Goal: Information Seeking & Learning: Learn about a topic

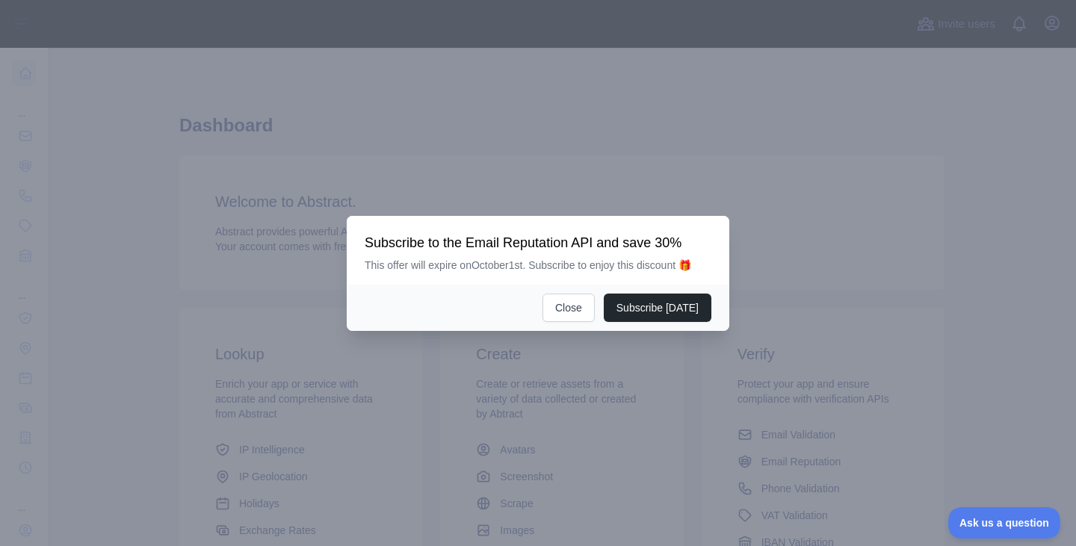
click at [572, 291] on div "Subscribe today Close" at bounding box center [538, 308] width 383 height 46
click at [573, 309] on button "Close" at bounding box center [569, 308] width 52 height 28
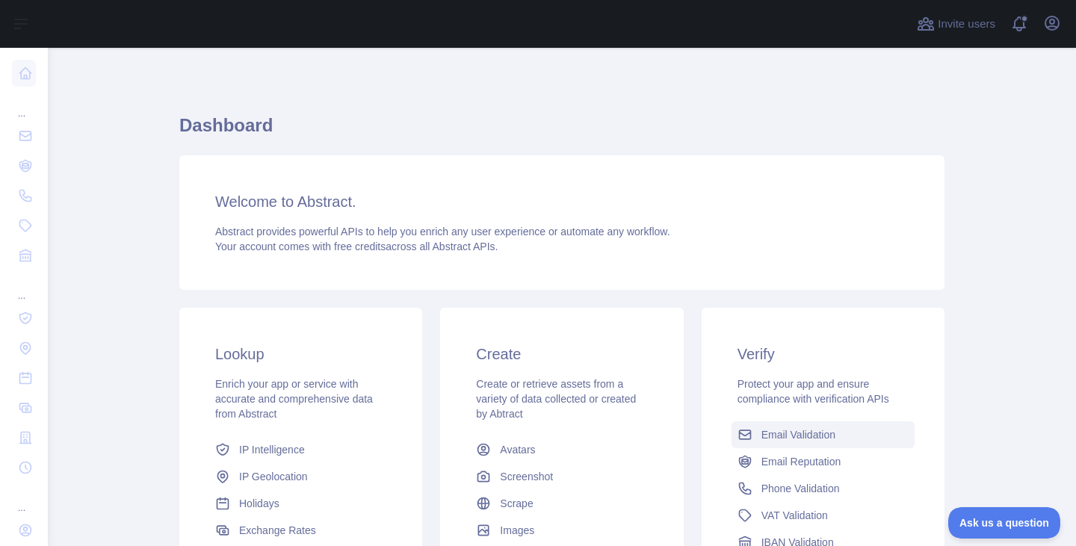
scroll to position [198, 0]
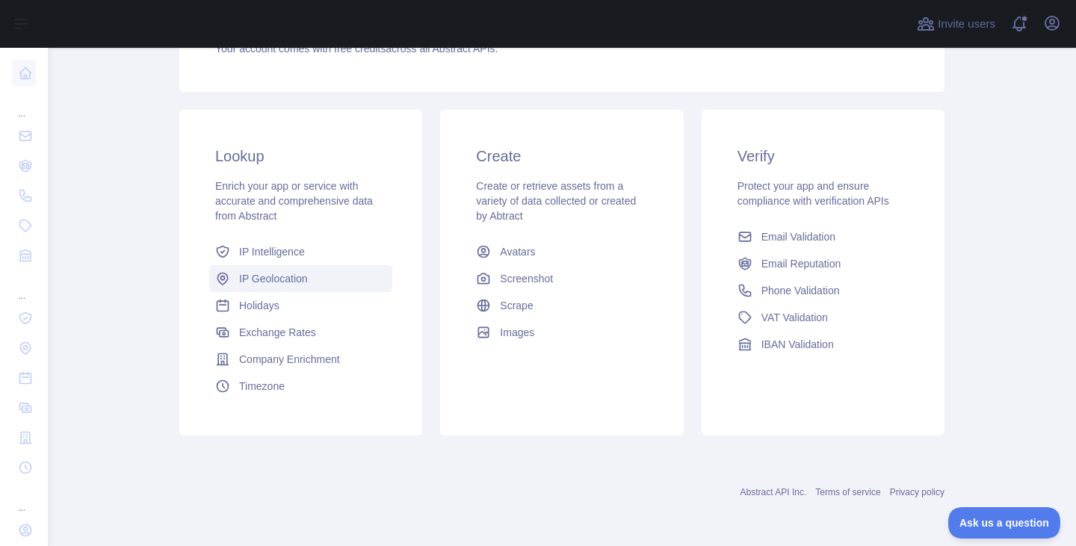
click at [301, 268] on link "IP Geolocation" at bounding box center [300, 278] width 183 height 27
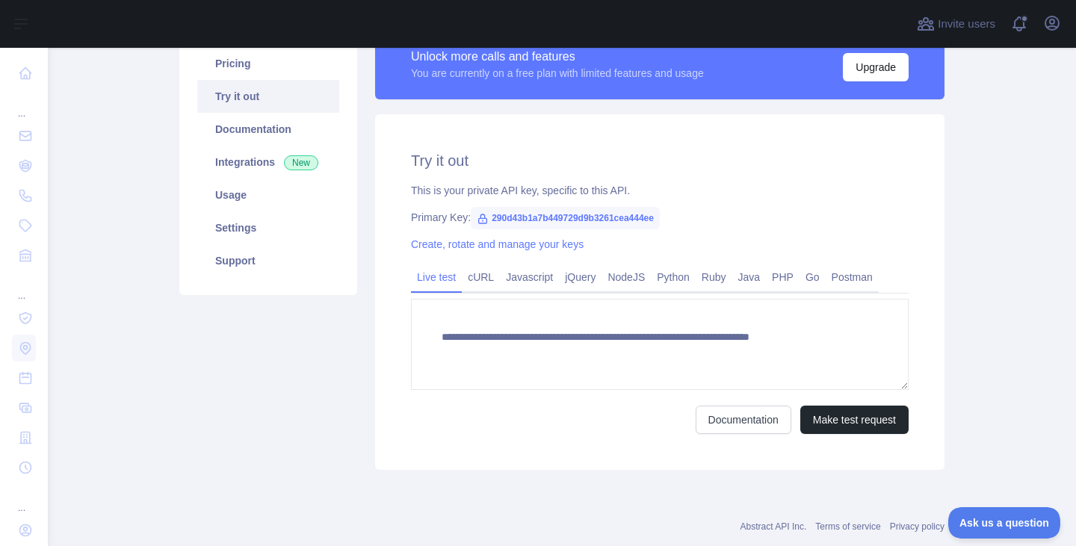
type textarea "**********"
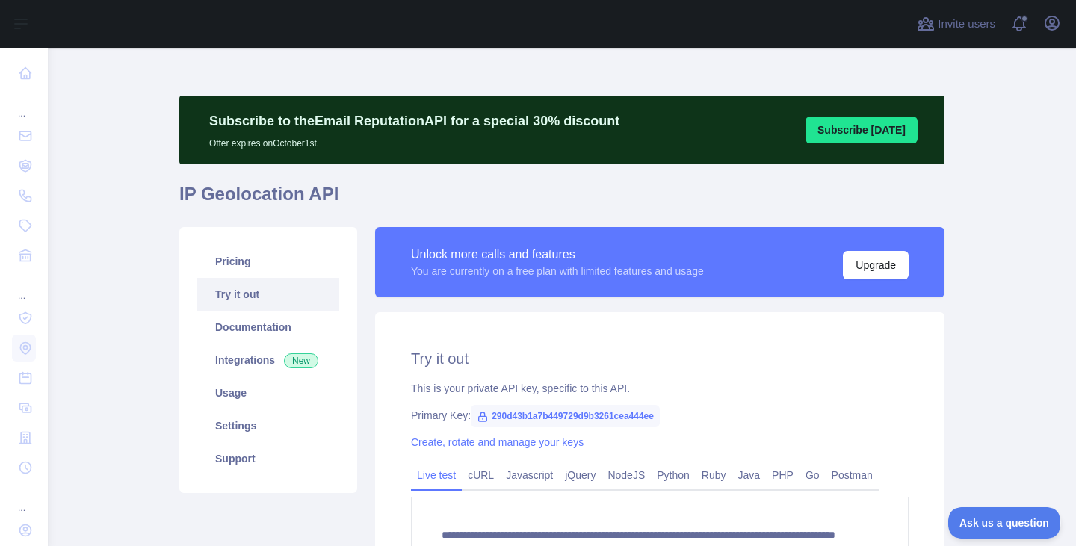
scroll to position [232, 0]
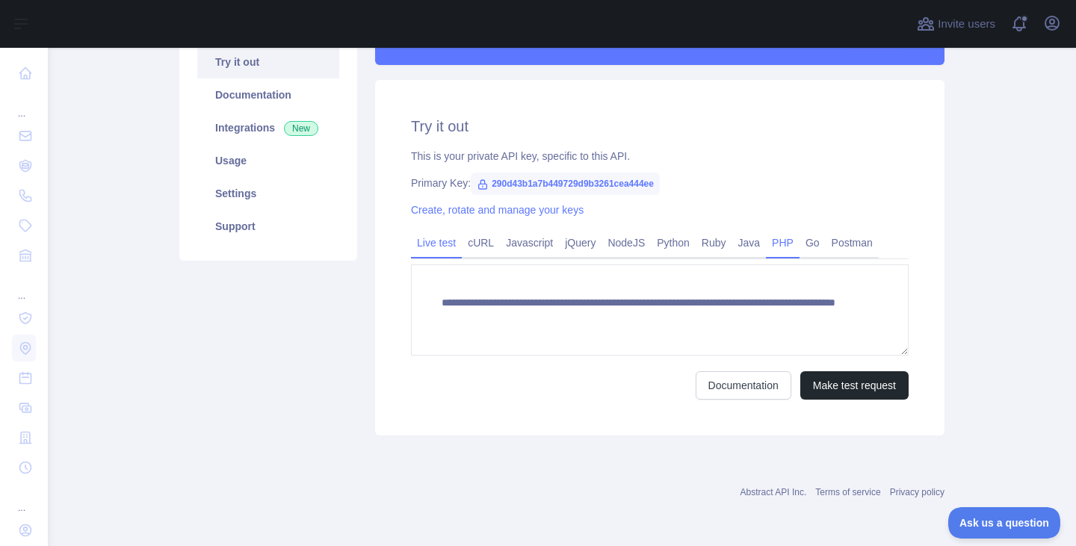
click at [766, 240] on link "PHP" at bounding box center [783, 243] width 34 height 24
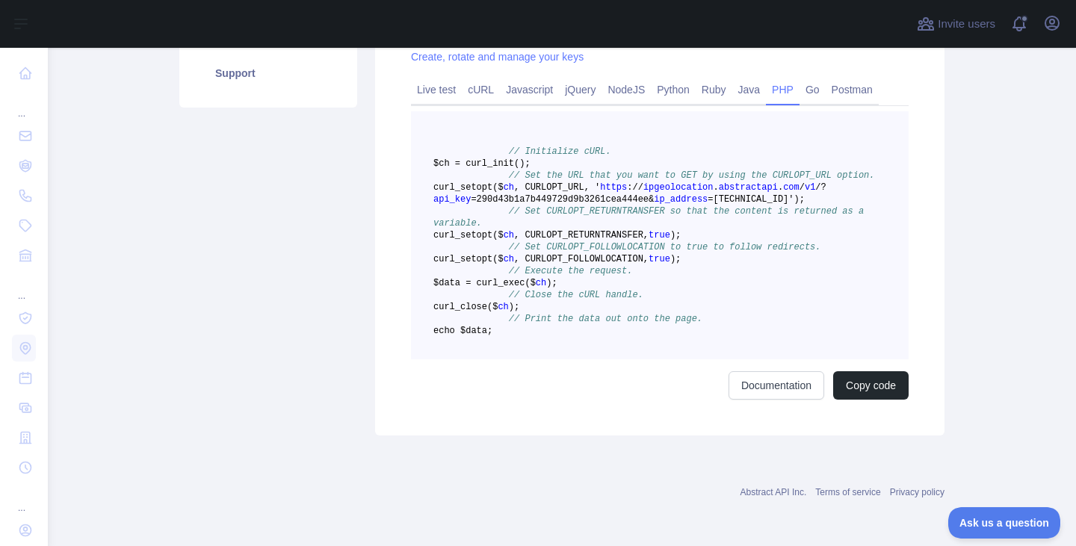
scroll to position [382, 0]
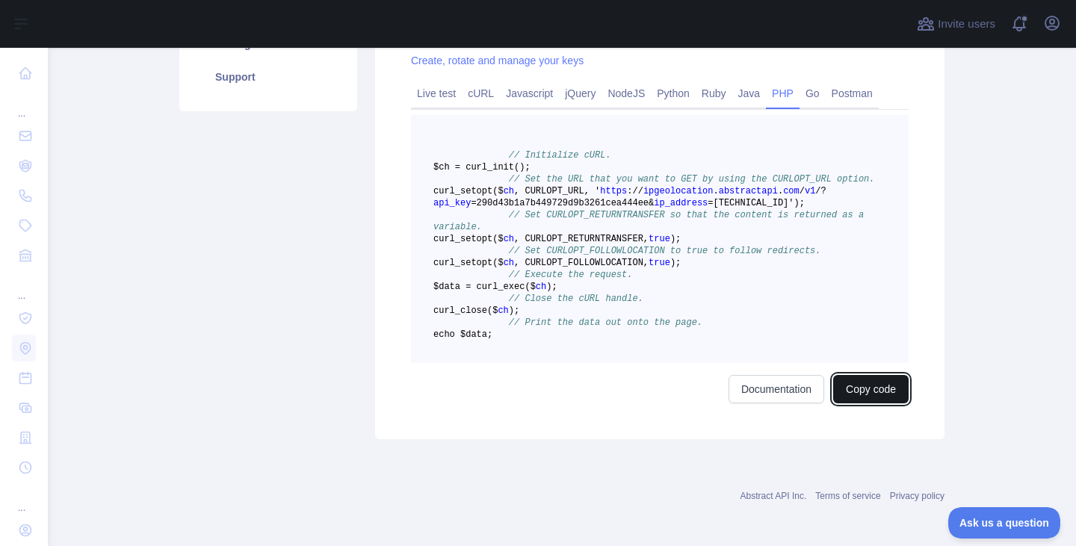
click at [854, 404] on button "Copy code" at bounding box center [870, 389] width 75 height 28
click at [627, 197] on span "https" at bounding box center [613, 191] width 27 height 10
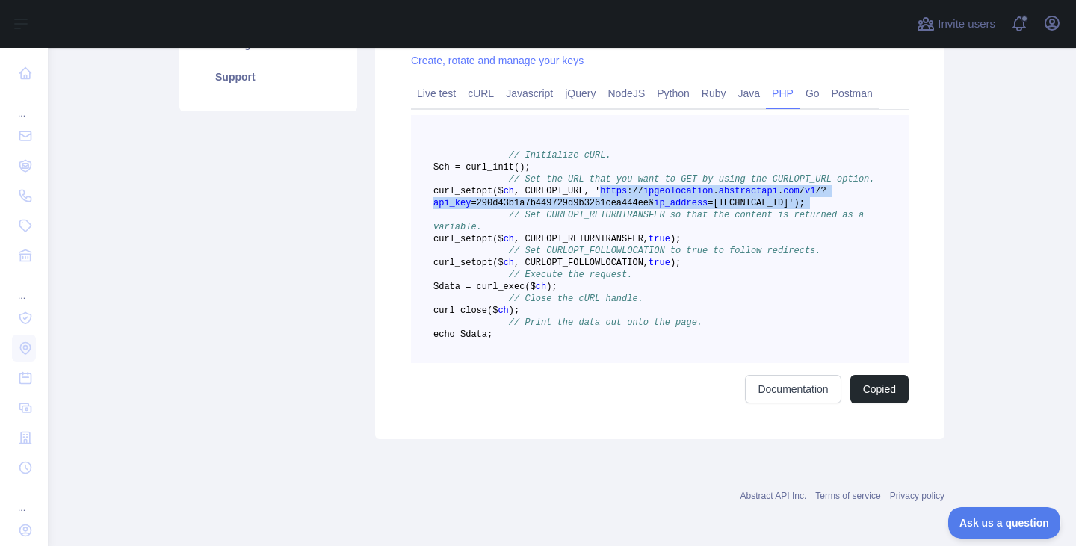
drag, startPoint x: 649, startPoint y: 203, endPoint x: 732, endPoint y: 221, distance: 85.0
click at [732, 221] on pre "// Initialize cURL. $ch = curl _init() ; // Set the URL that you want to GET by…" at bounding box center [660, 239] width 498 height 248
click at [690, 197] on span "ipgeolocation" at bounding box center [678, 191] width 70 height 10
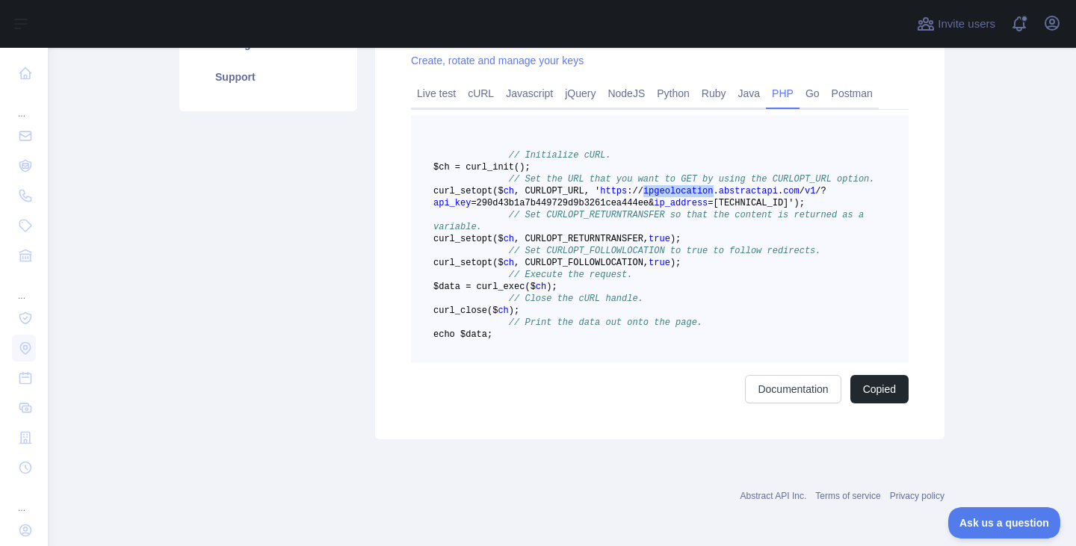
click at [689, 197] on span "ipgeolocation" at bounding box center [678, 191] width 70 height 10
copy span "curl _setopt($ ch , CURLOPT_URL, ' https : / / ipgeolocation . abstractapi . co…"
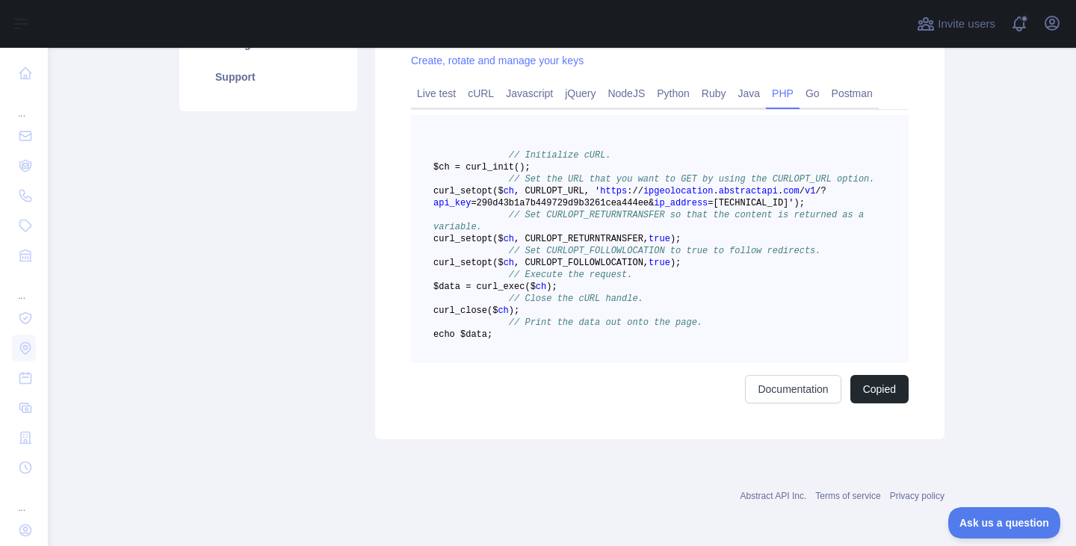
click at [758, 306] on pre "// Initialize cURL. $ch = curl _init() ; // Set the URL that you want to GET by…" at bounding box center [660, 239] width 498 height 248
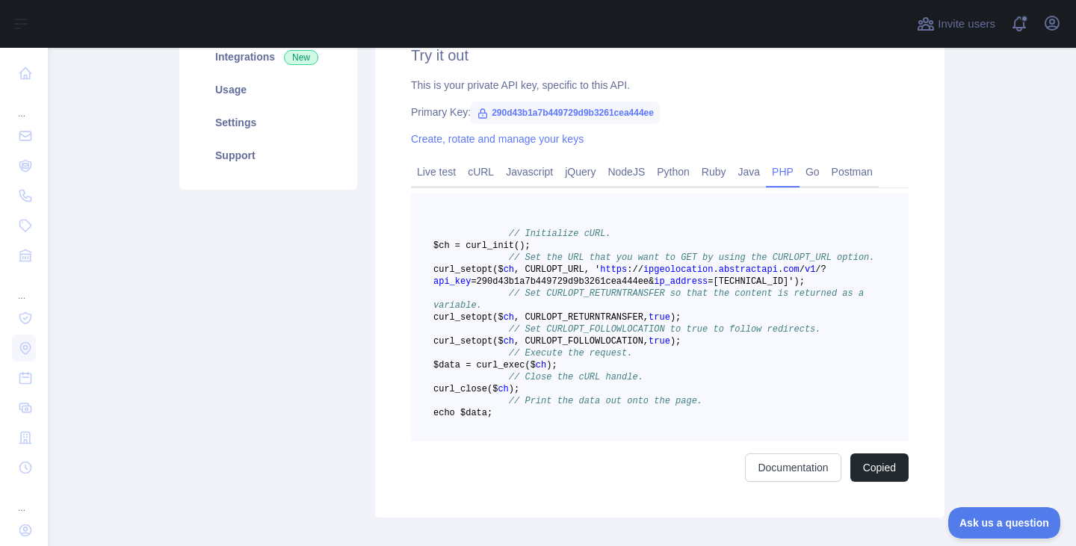
scroll to position [232, 0]
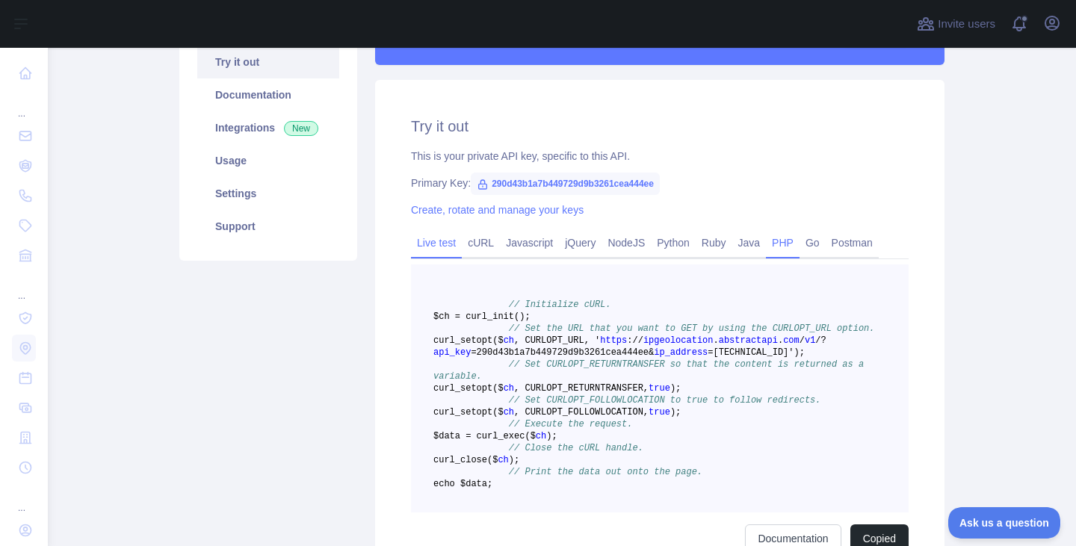
click at [436, 243] on link "Live test" at bounding box center [436, 243] width 51 height 24
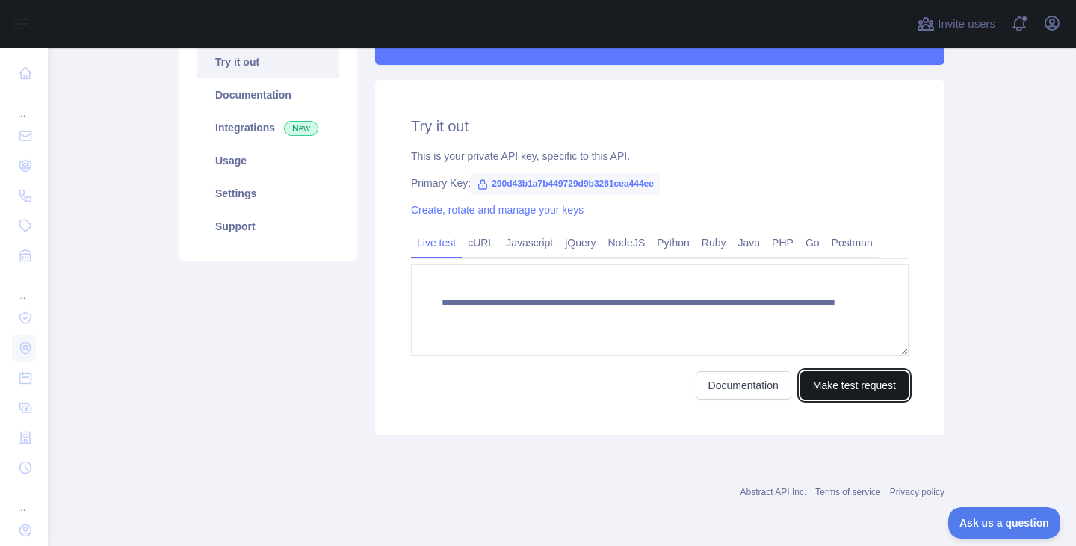
click at [820, 383] on button "Make test request" at bounding box center [854, 385] width 108 height 28
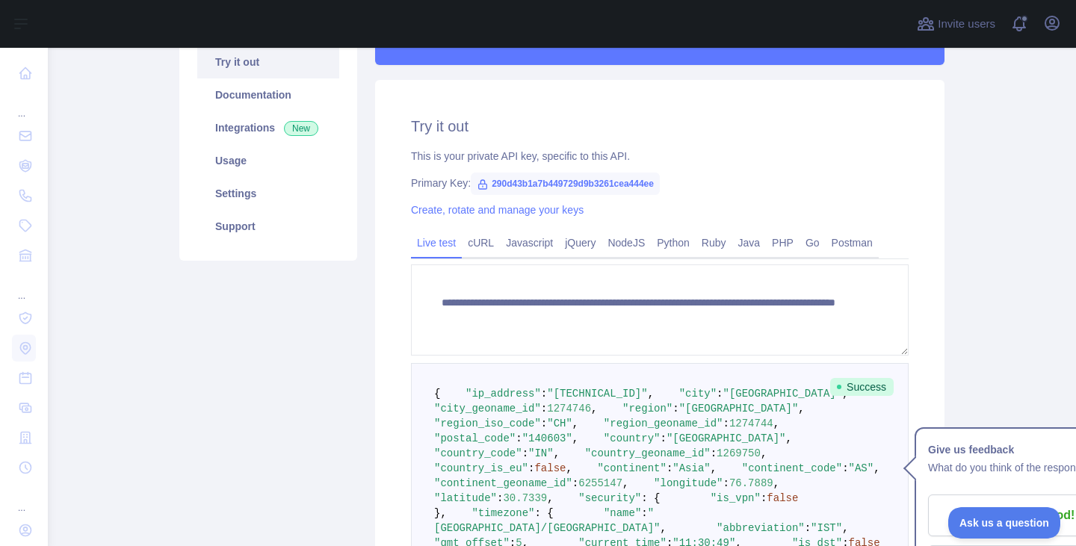
click at [675, 385] on pre "{ "ip_address" : "152.59.86.6" , "city" : "Chandigarh" , "city_geoname_id" : 12…" at bounding box center [660, 543] width 498 height 360
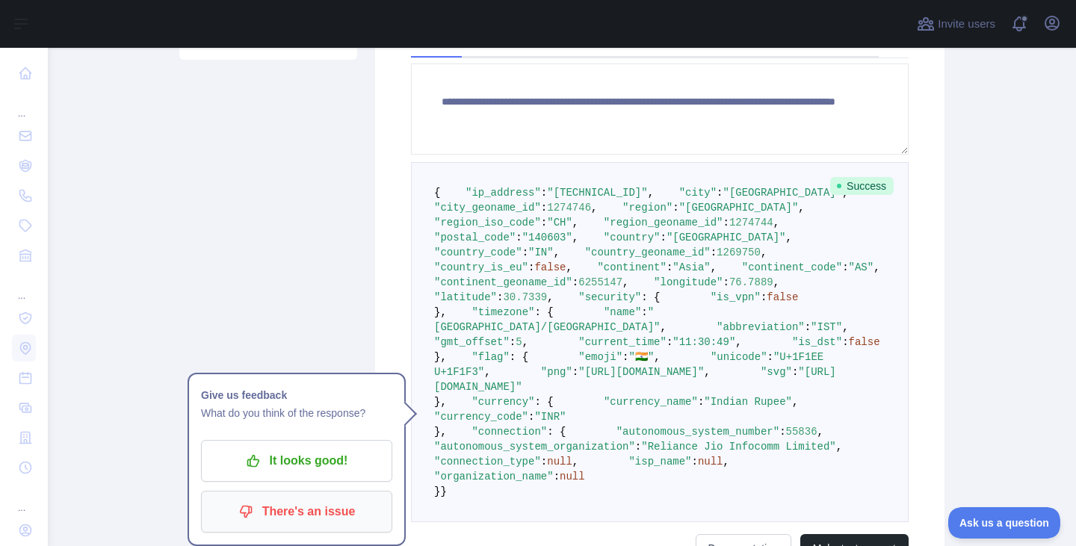
scroll to position [606, 0]
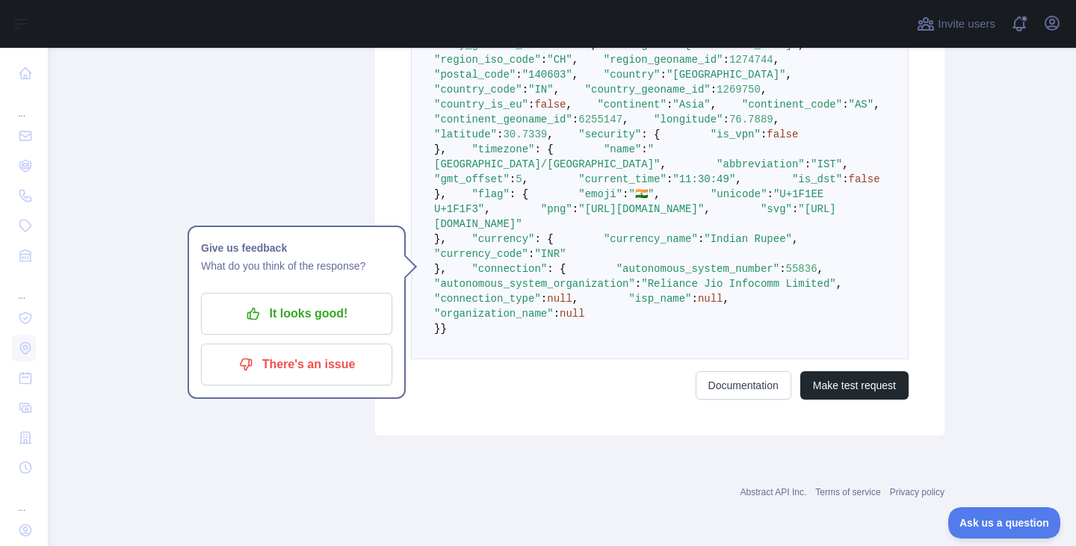
click at [418, 359] on pre "{ "ip_address" : "152.59.86.6" , "city" : "Chandigarh" , "city_geoname_id" : 12…" at bounding box center [660, 179] width 498 height 360
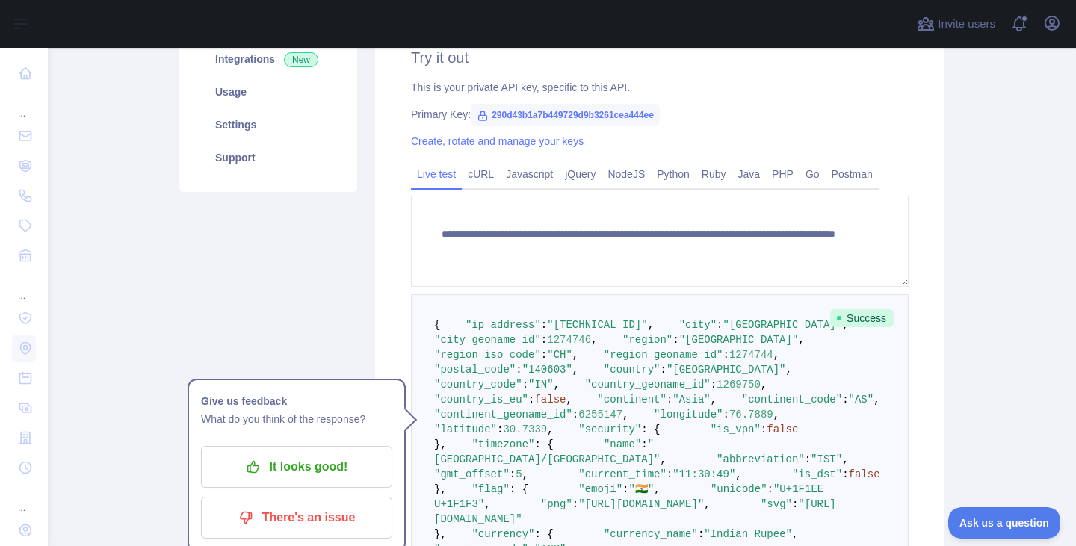
scroll to position [307, 0]
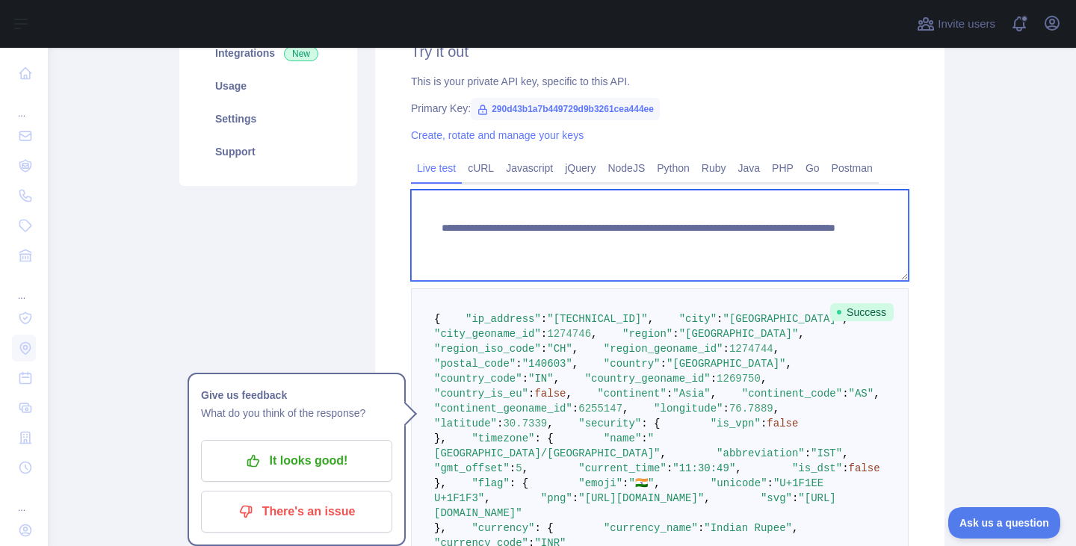
click at [583, 243] on textarea "**********" at bounding box center [660, 235] width 498 height 91
click at [570, 241] on textarea "**********" at bounding box center [660, 235] width 498 height 91
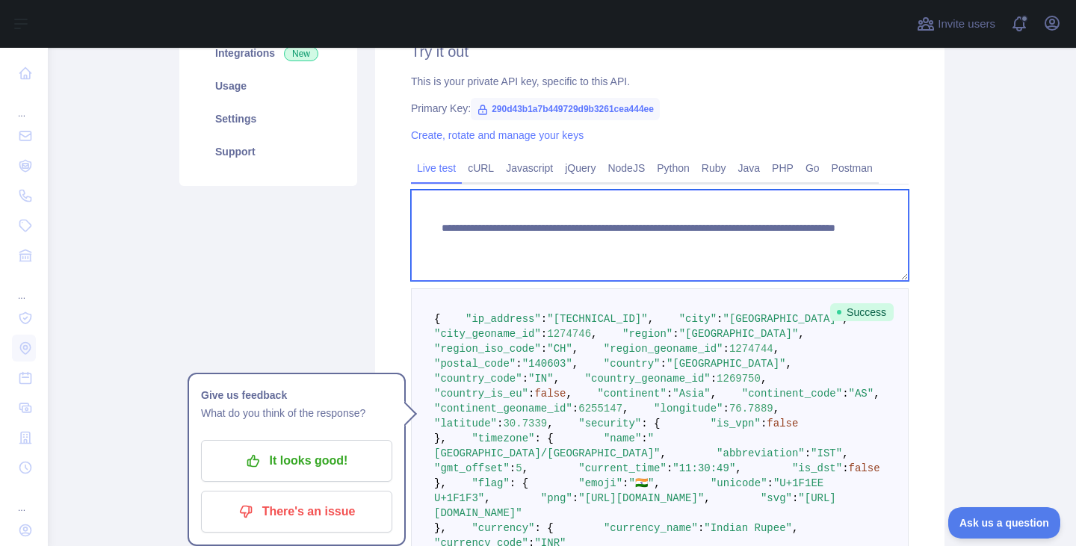
click at [561, 243] on textarea "**********" at bounding box center [660, 235] width 498 height 91
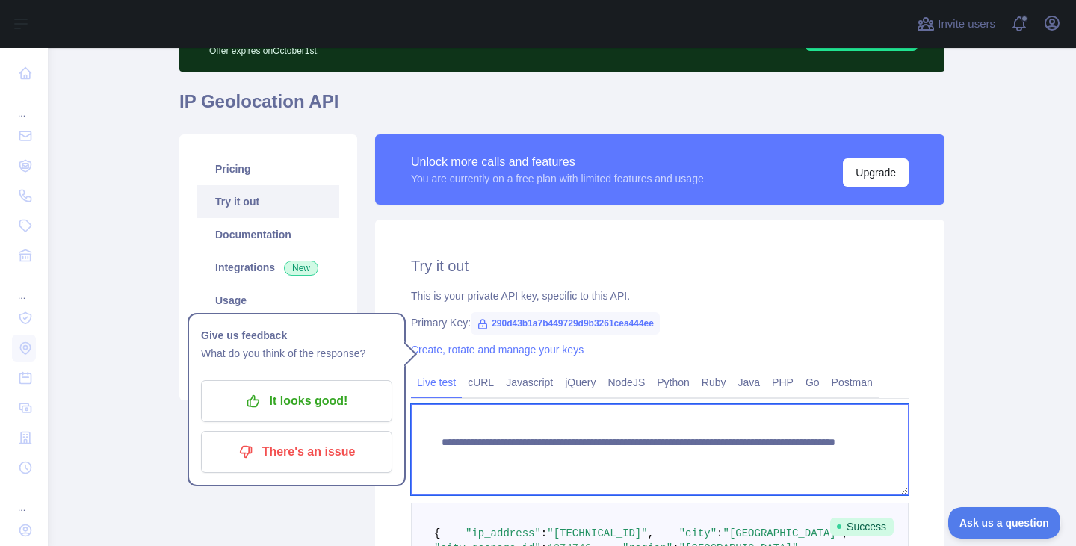
scroll to position [158, 0]
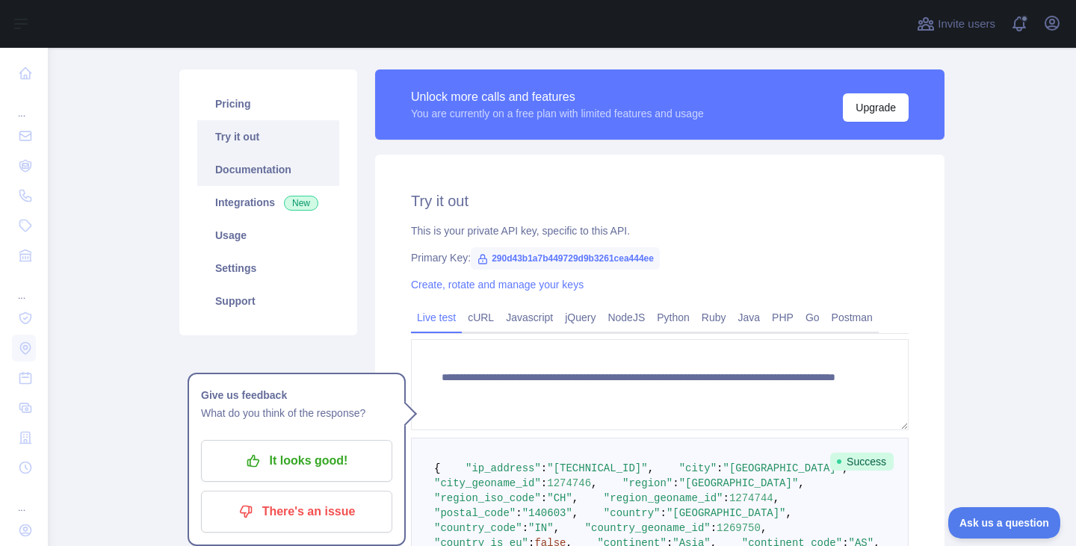
click at [253, 165] on link "Documentation" at bounding box center [268, 169] width 142 height 33
click at [249, 109] on link "Pricing" at bounding box center [268, 103] width 142 height 33
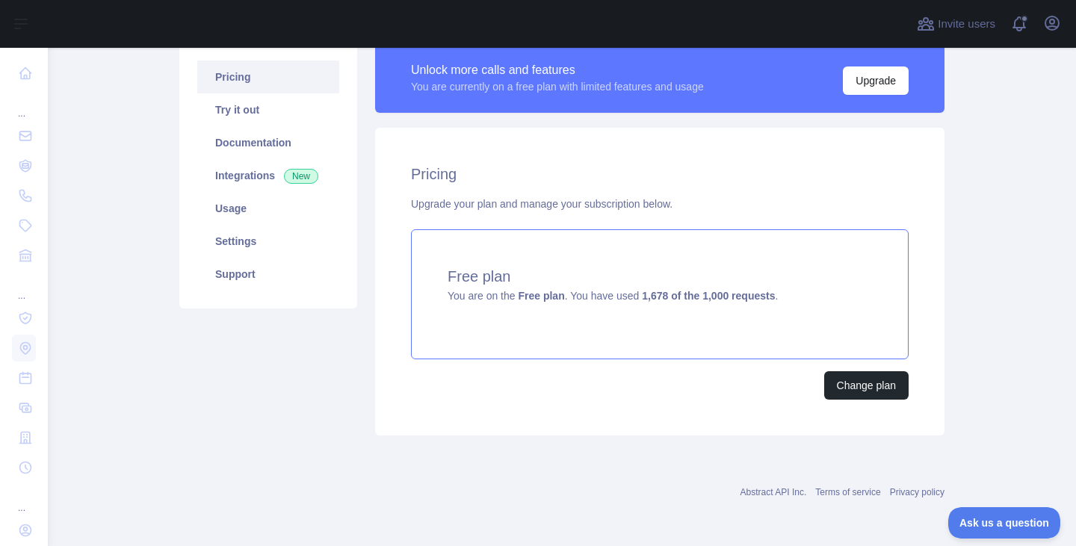
scroll to position [185, 0]
click at [261, 115] on link "Try it out" at bounding box center [268, 109] width 142 height 33
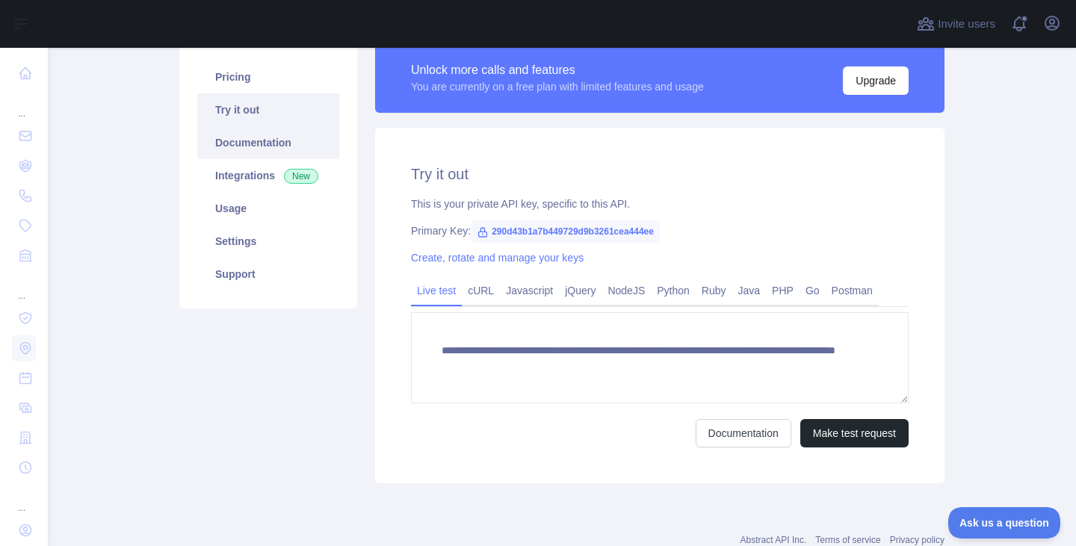
click at [236, 143] on link "Documentation" at bounding box center [268, 142] width 142 height 33
click at [259, 188] on link "Integrations New" at bounding box center [268, 175] width 142 height 33
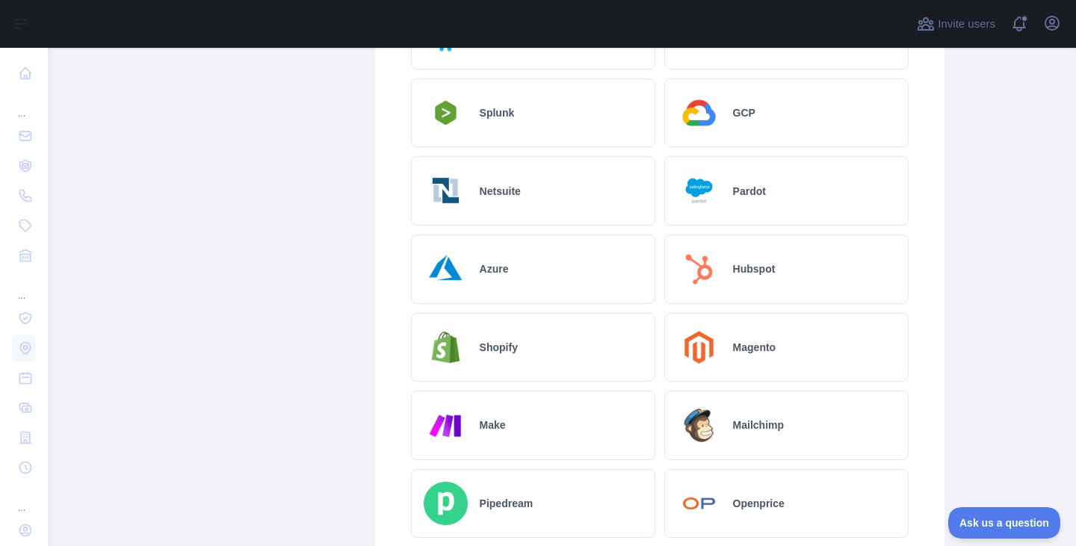
scroll to position [265, 0]
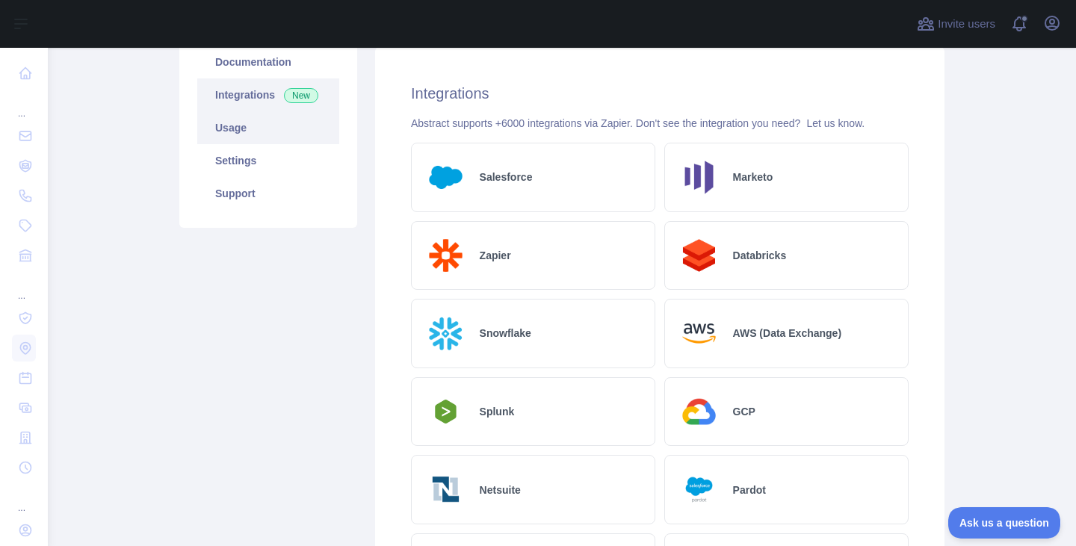
click at [247, 134] on link "Usage" at bounding box center [268, 127] width 142 height 33
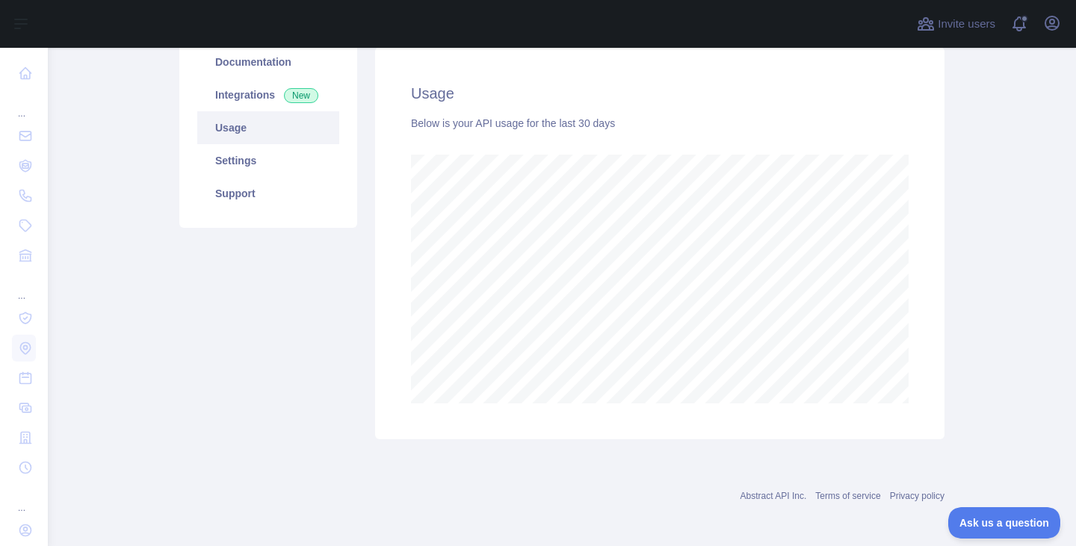
scroll to position [498, 1017]
click at [253, 158] on link "Settings" at bounding box center [268, 160] width 142 height 33
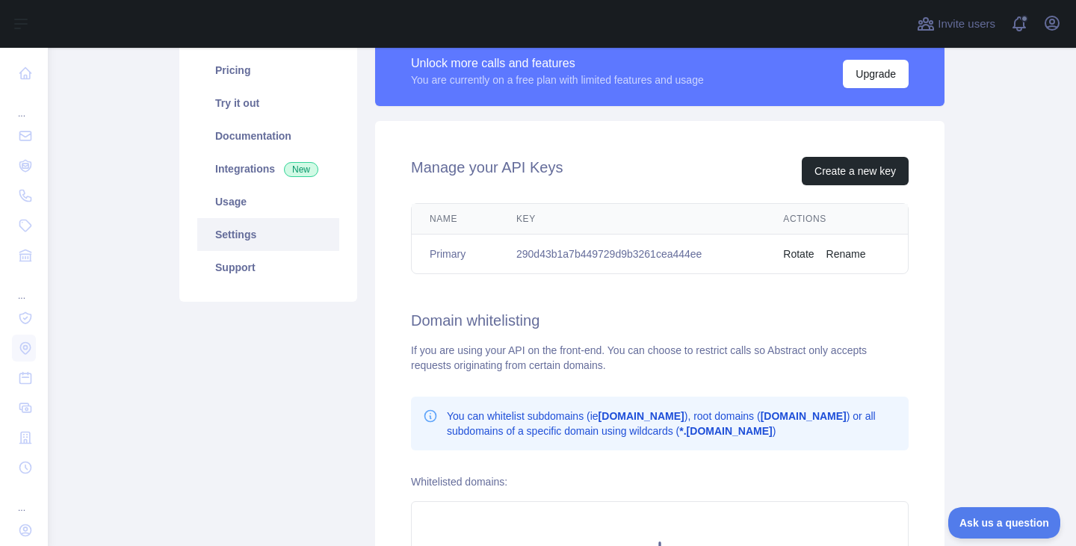
scroll to position [191, 0]
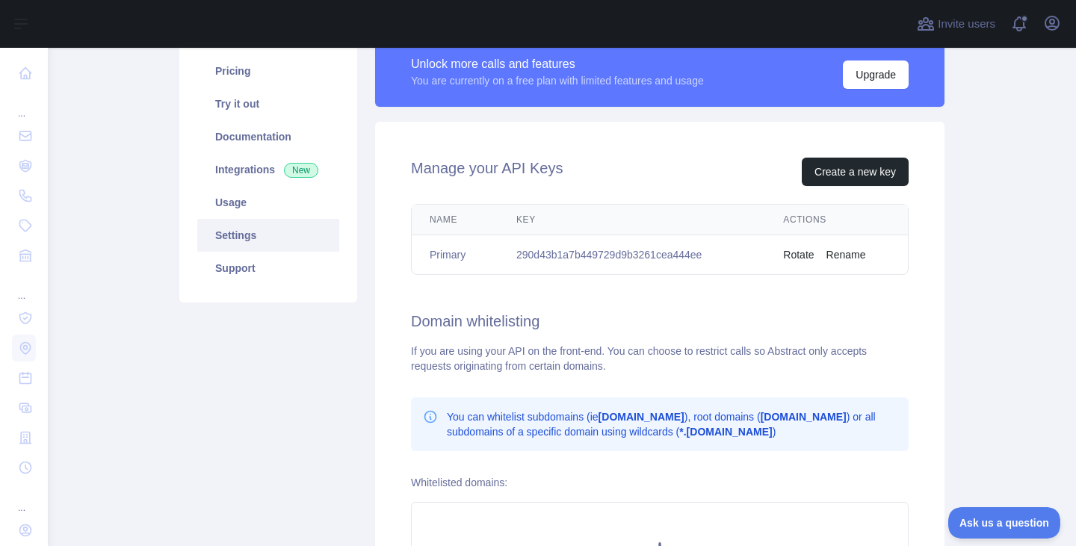
click at [589, 258] on td "290d43b1a7b449729d9b3261cea444ee" at bounding box center [631, 255] width 267 height 40
click at [233, 260] on link "Support" at bounding box center [268, 268] width 142 height 33
